Goal: Check status

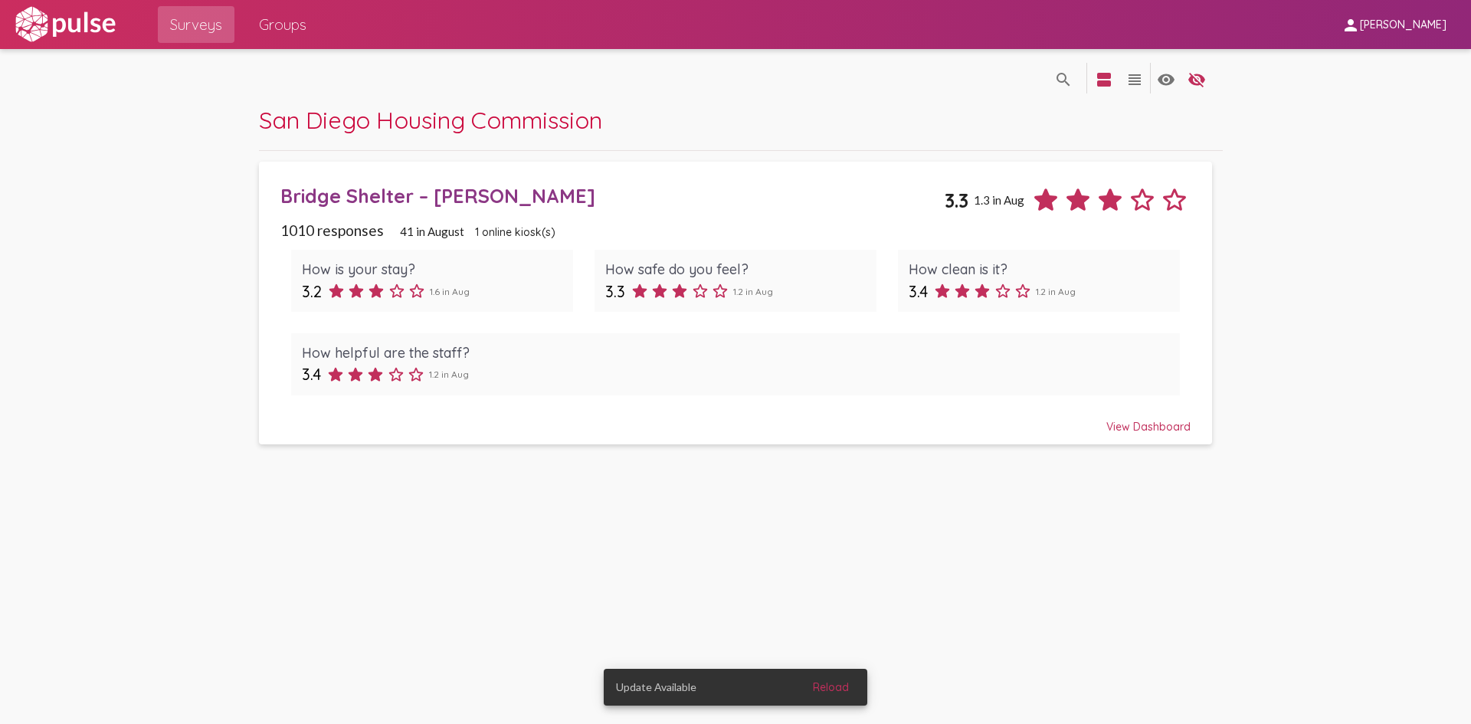
click at [831, 692] on span "Reload" at bounding box center [831, 687] width 36 height 14
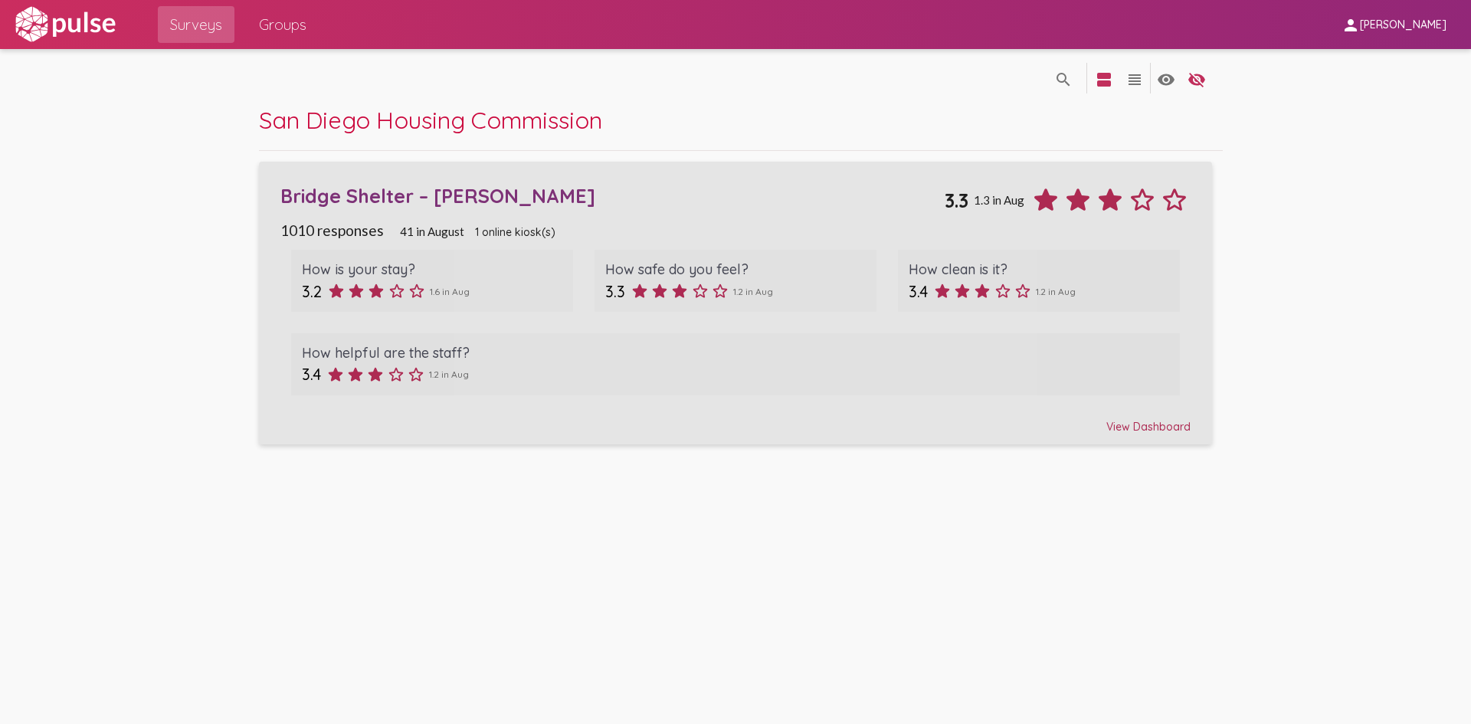
click at [1140, 430] on div "View Dashboard" at bounding box center [735, 420] width 910 height 28
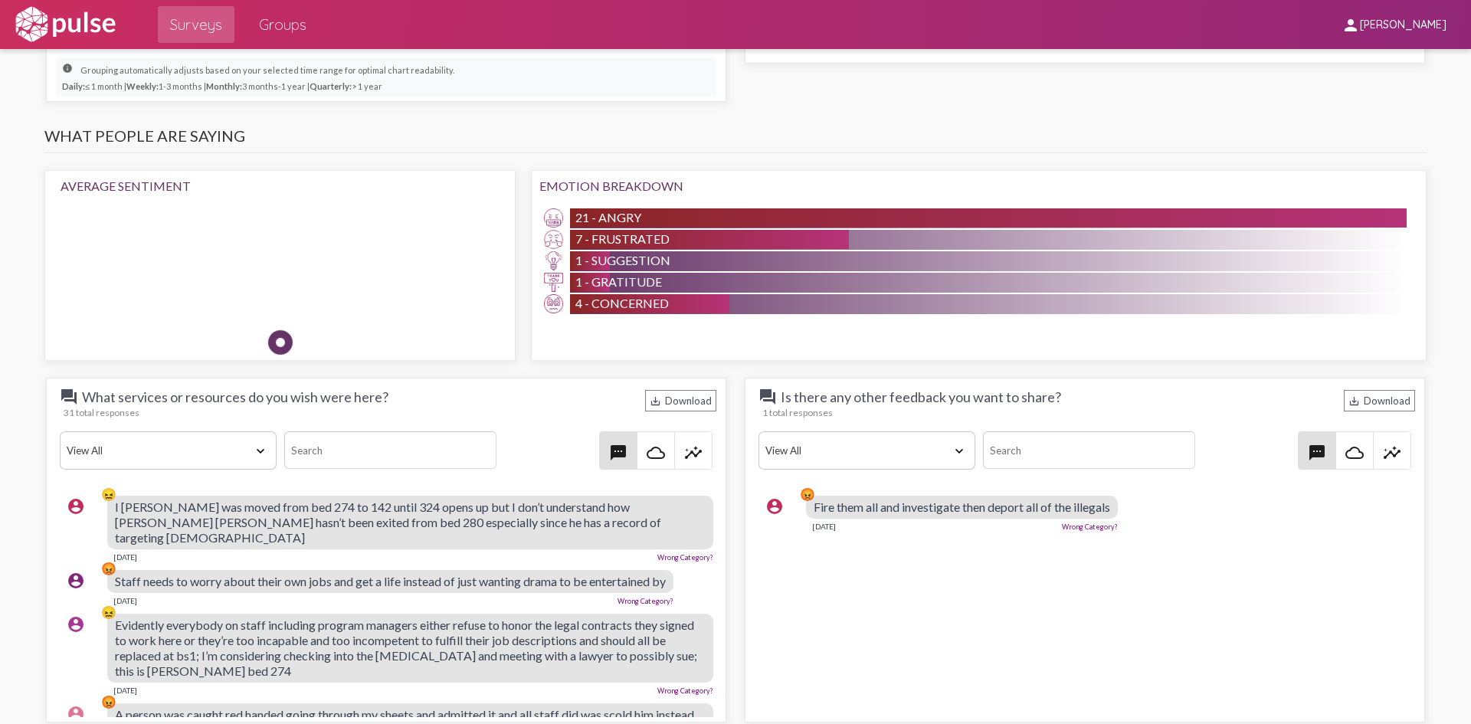
scroll to position [1195, 0]
